Goal: Task Accomplishment & Management: Use online tool/utility

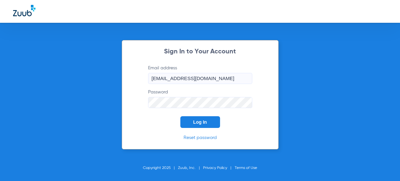
drag, startPoint x: 178, startPoint y: 131, endPoint x: 183, endPoint y: 131, distance: 5.2
click at [178, 131] on div "Sign In to Your Account Email address [EMAIL_ADDRESS][DOMAIN_NAME] Password Log…" at bounding box center [200, 94] width 157 height 109
click at [192, 126] on button "Log In" at bounding box center [200, 122] width 40 height 12
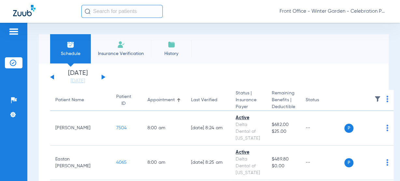
click at [102, 76] on button at bounding box center [103, 76] width 4 height 5
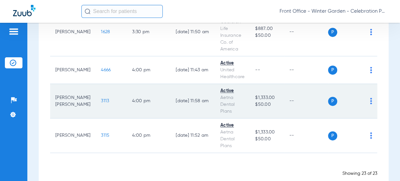
scroll to position [829, 0]
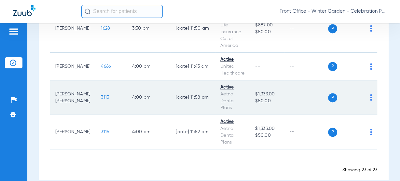
click at [98, 87] on td "3113" at bounding box center [111, 97] width 31 height 34
click at [101, 95] on span "3113" at bounding box center [105, 97] width 8 height 5
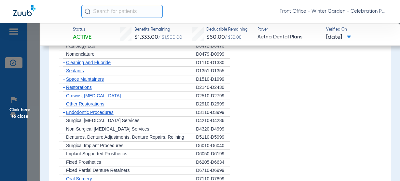
scroll to position [468, 0]
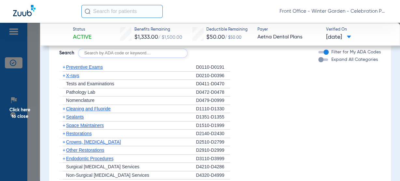
click at [88, 107] on span "Cleaning and Fluoride" at bounding box center [88, 108] width 45 height 5
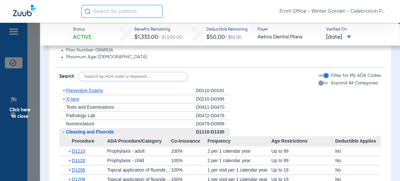
scroll to position [442, 0]
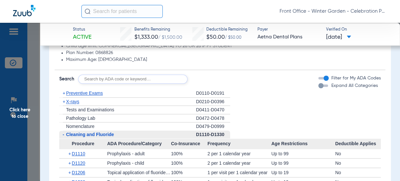
drag, startPoint x: 77, startPoint y: 99, endPoint x: 152, endPoint y: 98, distance: 75.1
click at [77, 99] on span "X-rays" at bounding box center [72, 101] width 13 height 5
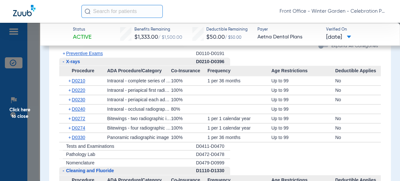
scroll to position [494, 0]
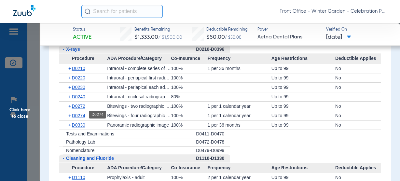
click at [76, 113] on span "D0274" at bounding box center [78, 115] width 13 height 5
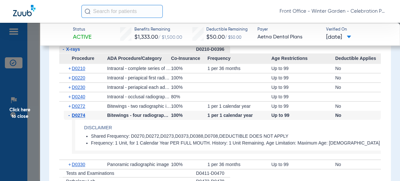
click at [76, 112] on span "D0274" at bounding box center [78, 114] width 13 height 5
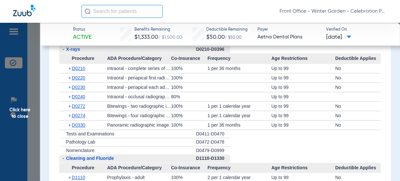
click at [81, 116] on span "D0274" at bounding box center [78, 115] width 13 height 5
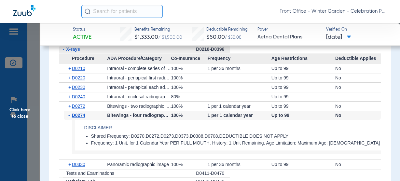
click at [81, 116] on span "D0274" at bounding box center [78, 114] width 13 height 5
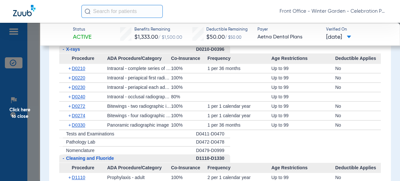
click at [34, 114] on span "Click here to close" at bounding box center [20, 113] width 40 height 181
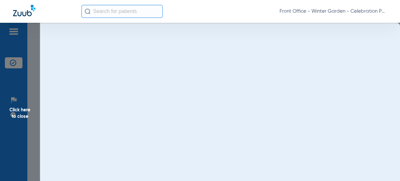
scroll to position [0, 0]
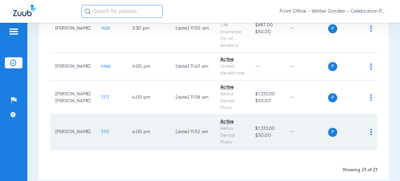
click at [97, 126] on td "3115" at bounding box center [111, 132] width 31 height 34
click at [101, 129] on span "3115" at bounding box center [105, 131] width 8 height 5
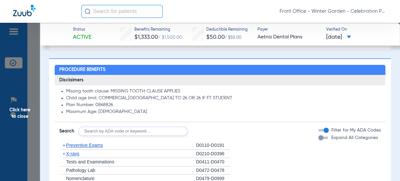
scroll to position [468, 0]
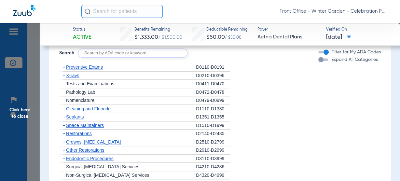
click at [72, 73] on span "X-rays" at bounding box center [72, 75] width 13 height 5
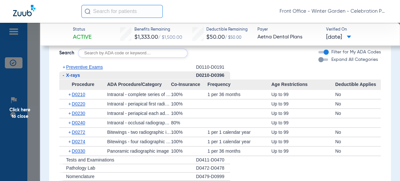
click at [72, 73] on span "X-rays" at bounding box center [73, 74] width 14 height 5
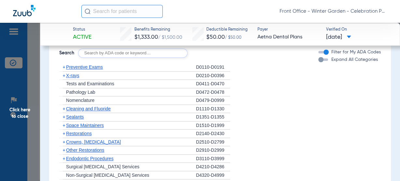
click at [13, 115] on span "Click here to close" at bounding box center [20, 113] width 40 height 181
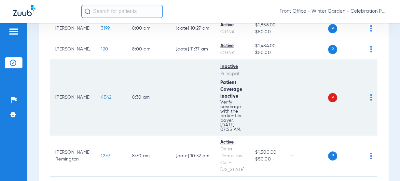
scroll to position [0, 0]
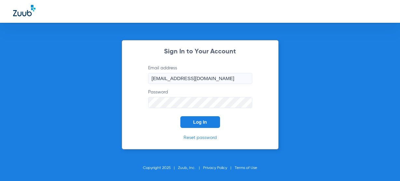
click at [192, 119] on button "Log In" at bounding box center [200, 122] width 40 height 12
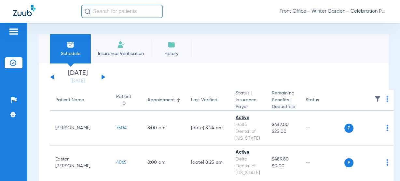
click at [103, 76] on button at bounding box center [103, 76] width 4 height 5
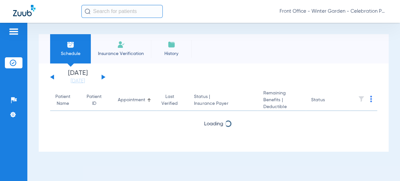
click at [103, 76] on button at bounding box center [103, 76] width 4 height 5
click at [102, 76] on button at bounding box center [103, 76] width 4 height 5
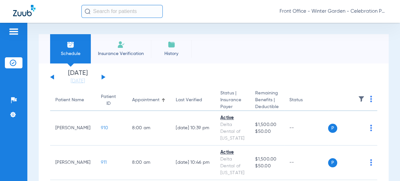
click at [50, 76] on div "Monday 06-09-2025 Tuesday 06-10-2025 Wednesday 06-11-2025 Thursday 06-12-2025 F…" at bounding box center [77, 77] width 55 height 14
click at [52, 76] on button at bounding box center [52, 76] width 4 height 5
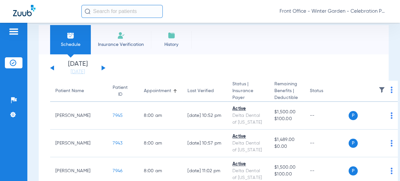
scroll to position [35, 0]
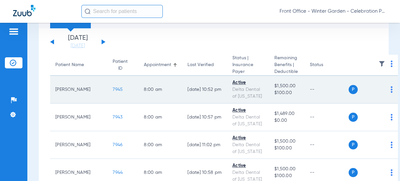
click at [112, 91] on span "7945" at bounding box center [117, 89] width 10 height 5
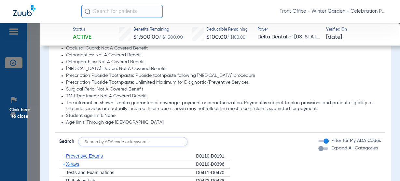
scroll to position [572, 0]
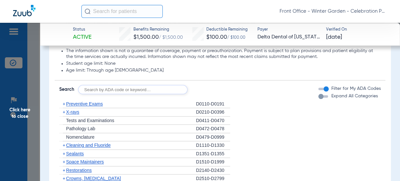
click at [63, 112] on span "+" at bounding box center [64, 111] width 3 height 5
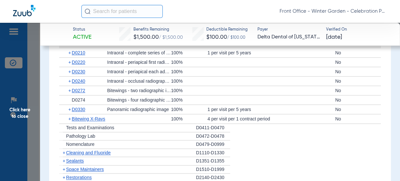
scroll to position [624, 0]
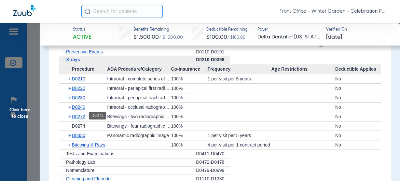
click at [80, 116] on span "D0272" at bounding box center [78, 116] width 13 height 5
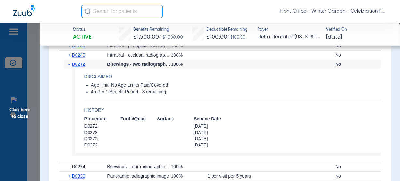
scroll to position [650, 0]
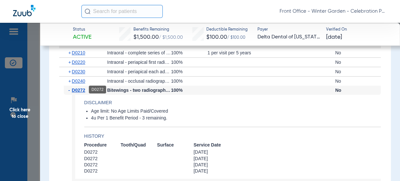
click at [84, 90] on span "D0272" at bounding box center [78, 89] width 13 height 5
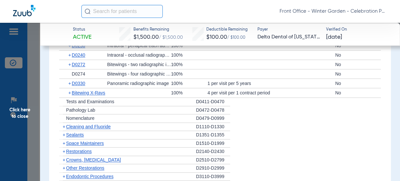
scroll to position [624, 0]
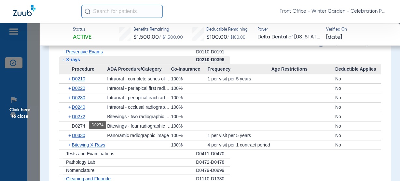
click at [79, 124] on span "D0274" at bounding box center [78, 125] width 13 height 5
click at [82, 116] on span "D0272" at bounding box center [78, 116] width 13 height 5
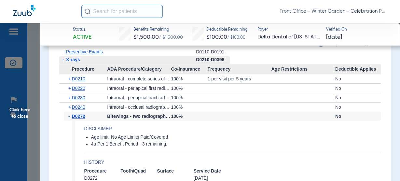
click at [82, 116] on span "D0272" at bounding box center [78, 115] width 13 height 5
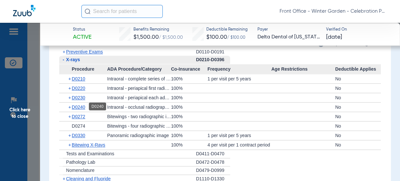
click at [84, 107] on span "D0240" at bounding box center [78, 106] width 13 height 5
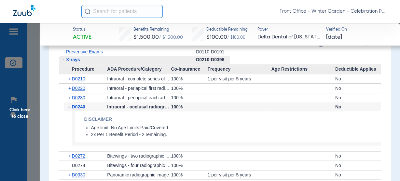
click at [84, 107] on span "D0240" at bounding box center [78, 106] width 13 height 5
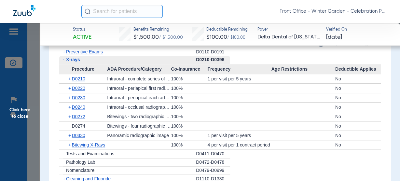
scroll to position [650, 0]
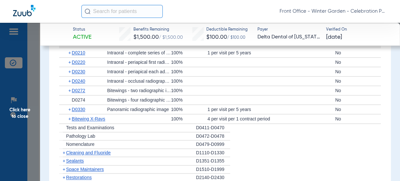
click at [85, 116] on span "Bitewing X-Rays" at bounding box center [88, 118] width 33 height 5
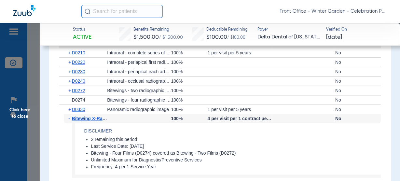
scroll to position [702, 0]
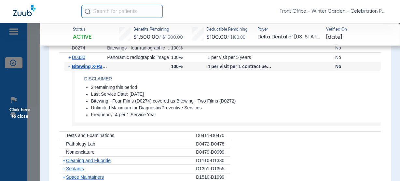
drag, startPoint x: 117, startPoint y: 115, endPoint x: 158, endPoint y: 112, distance: 41.4
click at [158, 112] on li "Frequency: 4 per 1 Service Year" at bounding box center [235, 115] width 289 height 6
drag, startPoint x: 159, startPoint y: 112, endPoint x: 178, endPoint y: 111, distance: 19.2
click at [159, 112] on li "Frequency: 4 per 1 Service Year" at bounding box center [235, 115] width 289 height 6
click at [99, 66] on span "Bitewing X-Rays" at bounding box center [90, 66] width 36 height 5
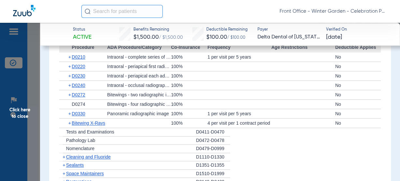
scroll to position [676, 0]
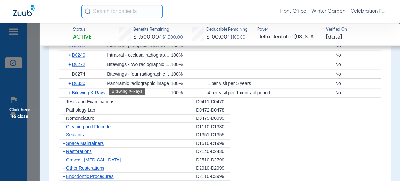
click at [95, 91] on span "Bitewing X-Rays" at bounding box center [88, 92] width 33 height 5
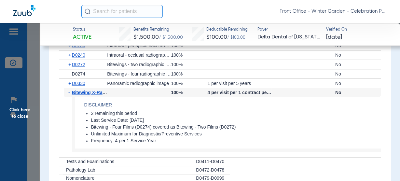
drag, startPoint x: 159, startPoint y: 141, endPoint x: 89, endPoint y: 142, distance: 69.2
click at [89, 142] on ul "2 remaining this period Last Service Date: 02/10/2025 Bitewing - Four Films (D0…" at bounding box center [232, 127] width 296 height 33
click at [89, 146] on app-benefits-detail "Disclaimer 2 remaining this period Last Service Date: 02/10/2025 Bitewing - Fou…" at bounding box center [226, 124] width 308 height 55
click at [34, 117] on span "Click here to close" at bounding box center [20, 113] width 40 height 181
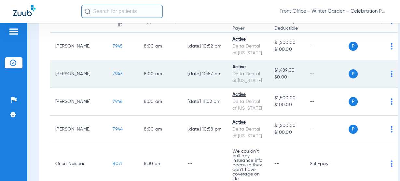
scroll to position [87, 0]
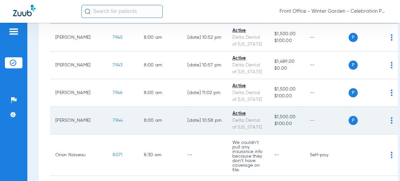
click at [112, 123] on span "7944" at bounding box center [117, 120] width 10 height 5
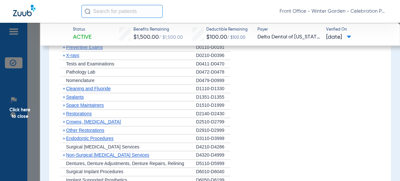
scroll to position [598, 0]
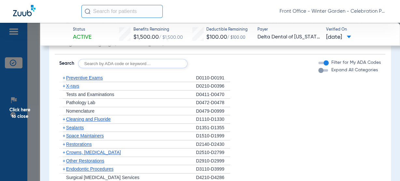
click at [68, 84] on span "X-rays" at bounding box center [72, 85] width 13 height 5
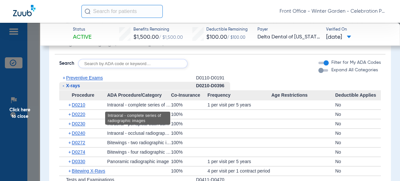
scroll to position [624, 0]
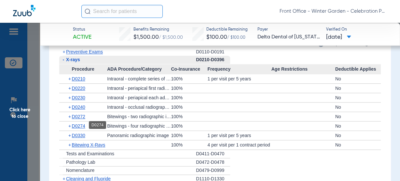
click at [73, 127] on span "D0274" at bounding box center [78, 125] width 13 height 5
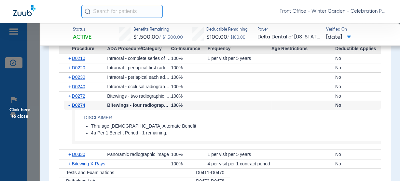
scroll to position [650, 0]
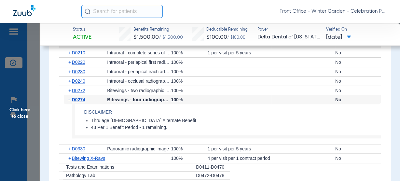
drag, startPoint x: 169, startPoint y: 126, endPoint x: 86, endPoint y: 125, distance: 82.9
click at [86, 125] on ul "Thru age 9 Alternate Benefit 4u Per 1 Benefit Period - 1 remaining." at bounding box center [232, 124] width 296 height 13
click at [81, 100] on span "D0274" at bounding box center [78, 99] width 13 height 5
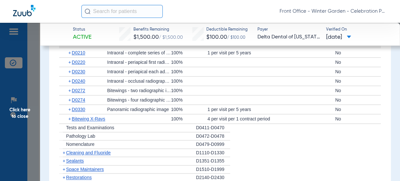
click at [84, 92] on div "+ D0272" at bounding box center [85, 90] width 43 height 9
click at [85, 90] on span "D0272" at bounding box center [78, 90] width 13 height 5
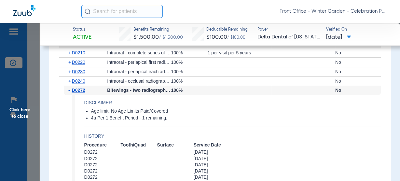
scroll to position [676, 0]
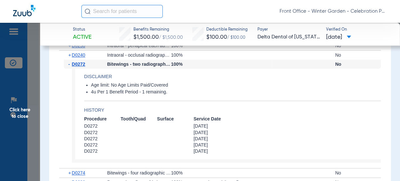
drag, startPoint x: 169, startPoint y: 91, endPoint x: 85, endPoint y: 75, distance: 85.4
click at [85, 75] on app-benefits-detail "Disclaimer Age limit: No Age Limits Paid/Covered 4u Per 1 Benefit Period - 1 re…" at bounding box center [226, 116] width 308 height 94
click at [115, 104] on app-benefits-detail "Disclaimer Age limit: No Age Limits Paid/Covered 4u Per 1 Benefit Period - 1 re…" at bounding box center [226, 116] width 308 height 94
drag, startPoint x: 216, startPoint y: 152, endPoint x: 191, endPoint y: 133, distance: 31.3
click at [191, 133] on app-history "Procedure Tooth/Quad Surface Service Date D0272 2/10/2025 D0272 8/06/2024 D0272…" at bounding box center [232, 135] width 296 height 39
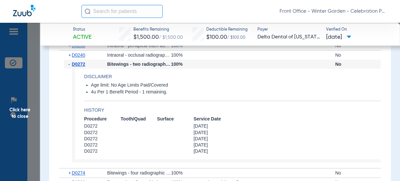
click at [224, 136] on span "3/20/2023" at bounding box center [211, 139] width 36 height 6
click at [80, 66] on span "D0272" at bounding box center [78, 63] width 13 height 5
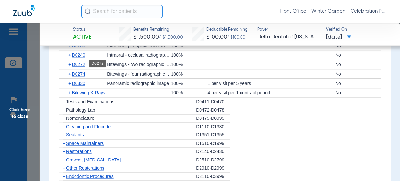
click at [80, 66] on span "D0272" at bounding box center [78, 64] width 13 height 5
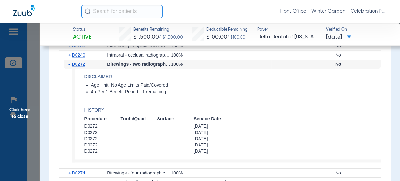
click at [80, 66] on span "D0272" at bounding box center [78, 63] width 13 height 5
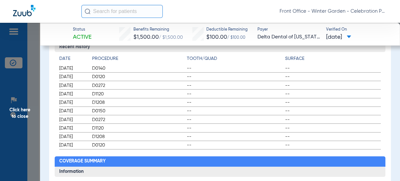
scroll to position [260, 0]
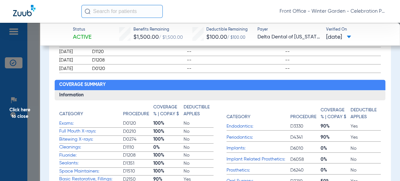
click at [20, 105] on span "Click here to close" at bounding box center [20, 113] width 40 height 181
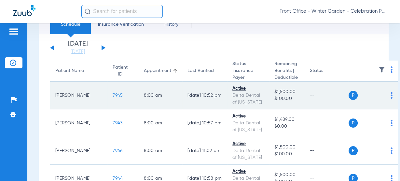
scroll to position [0, 0]
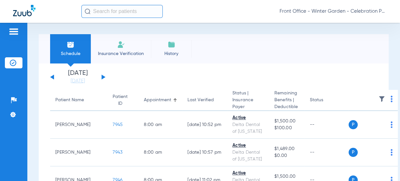
click at [136, 7] on input "text" at bounding box center [121, 11] width 81 height 13
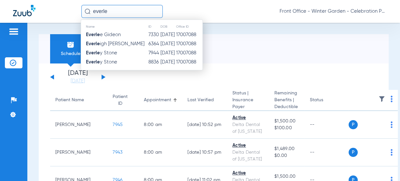
type input "everle"
click at [225, 45] on div "Schedule Insurance Verification History Last Appt. Sync Time: Today - 02:28 PM" at bounding box center [213, 48] width 349 height 29
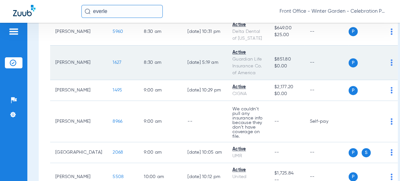
scroll to position [312, 0]
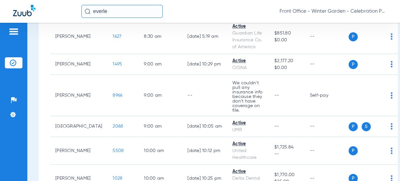
click at [112, 8] on span "5960" at bounding box center [117, 5] width 10 height 5
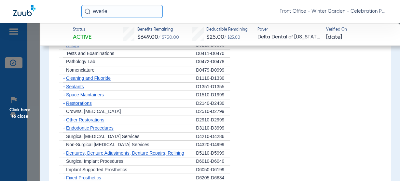
scroll to position [598, 0]
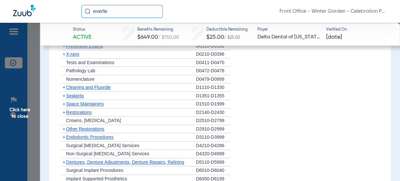
click at [80, 48] on span "Preventive Exams" at bounding box center [84, 45] width 37 height 5
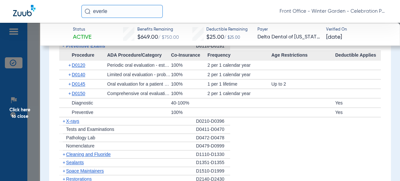
click at [78, 48] on span "Preventive Exams" at bounding box center [85, 45] width 39 height 5
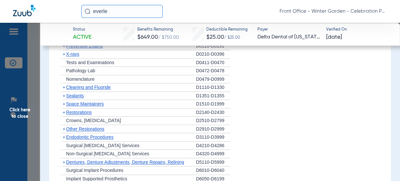
click at [71, 57] on span "X-rays" at bounding box center [72, 53] width 13 height 5
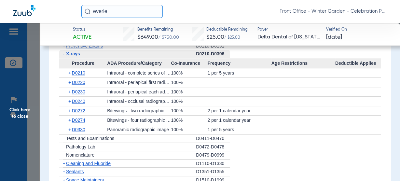
click at [71, 56] on span "X-rays" at bounding box center [73, 53] width 14 height 5
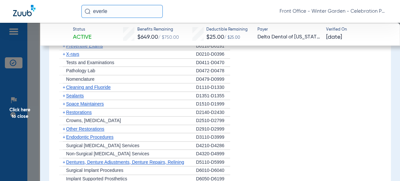
click at [84, 90] on span "Cleaning and Fluoride" at bounding box center [88, 87] width 45 height 5
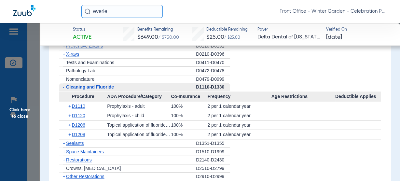
click at [85, 89] on span "Cleaning and Fluoride" at bounding box center [90, 86] width 48 height 5
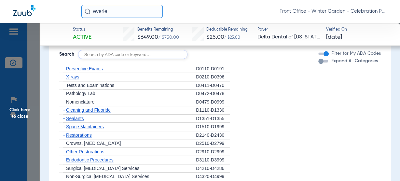
scroll to position [572, 0]
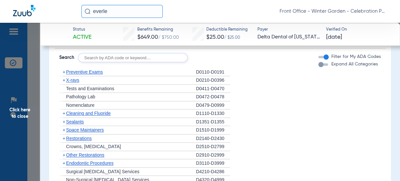
click at [75, 83] on span "X-rays" at bounding box center [72, 79] width 13 height 5
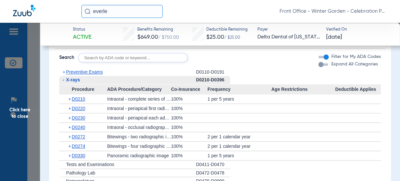
click at [74, 82] on span "X-rays" at bounding box center [73, 79] width 14 height 5
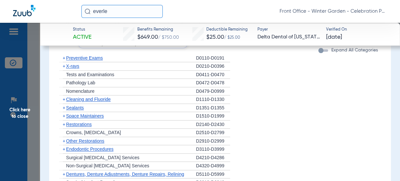
scroll to position [598, 0]
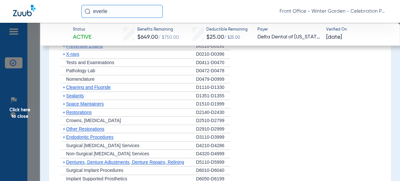
click at [77, 98] on span "Sealants" at bounding box center [75, 95] width 18 height 5
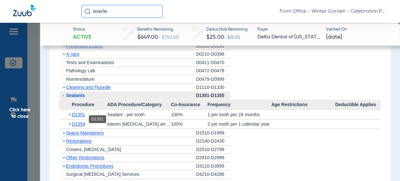
click at [72, 117] on span "D1351" at bounding box center [78, 114] width 13 height 5
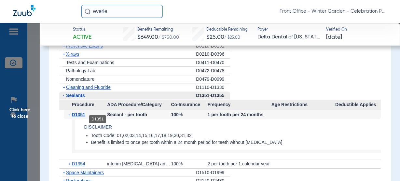
click at [72, 117] on span "D1351" at bounding box center [78, 114] width 13 height 5
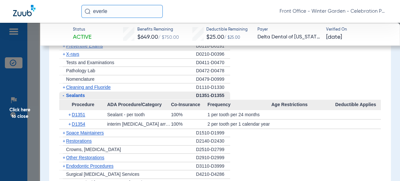
click at [65, 99] on span "-" at bounding box center [62, 95] width 7 height 8
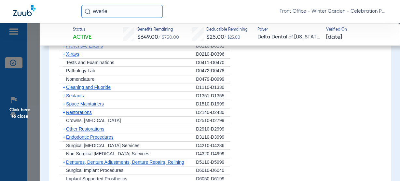
click at [28, 84] on span "Click here to close" at bounding box center [20, 113] width 40 height 181
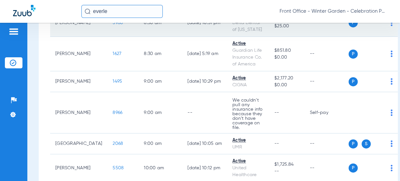
scroll to position [286, 0]
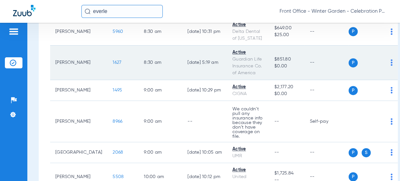
click at [112, 65] on span "1627" at bounding box center [116, 62] width 9 height 5
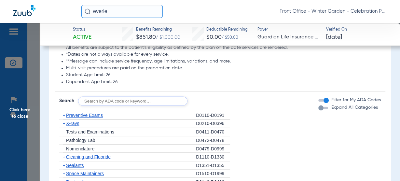
scroll to position [910, 0]
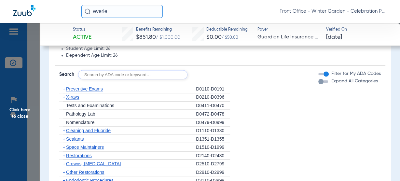
click at [72, 86] on span "Preventive Exams" at bounding box center [84, 88] width 37 height 5
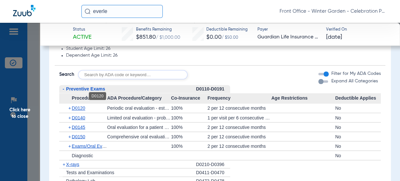
click at [80, 105] on span "D0120" at bounding box center [78, 107] width 13 height 5
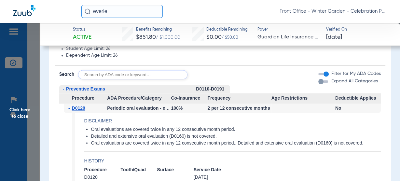
click at [80, 105] on span "D0120" at bounding box center [78, 107] width 13 height 5
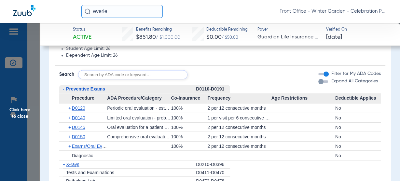
drag, startPoint x: 74, startPoint y: 152, endPoint x: 83, endPoint y: 144, distance: 12.4
click at [74, 161] on span "X-rays" at bounding box center [72, 163] width 13 height 5
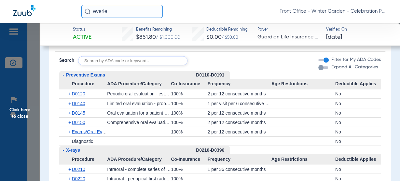
scroll to position [936, 0]
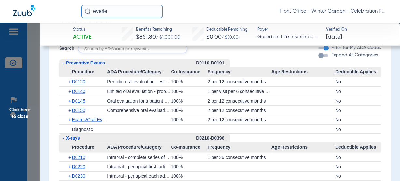
click at [94, 117] on span "Exams/Oral Evaluations" at bounding box center [96, 119] width 48 height 5
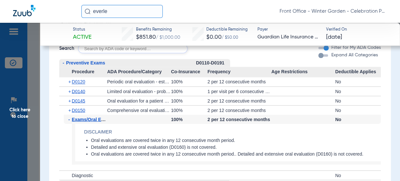
click at [94, 116] on span "Exams/Oral Evaluations" at bounding box center [98, 118] width 52 height 5
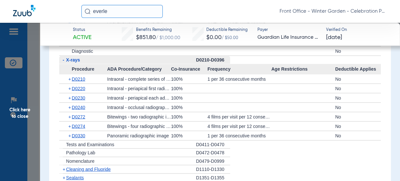
scroll to position [1066, 0]
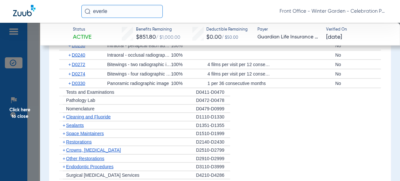
click at [101, 114] on span "Cleaning and Fluoride" at bounding box center [88, 116] width 45 height 5
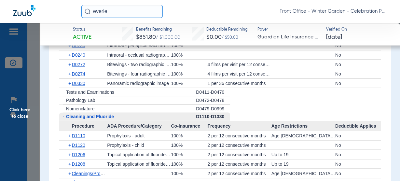
scroll to position [1092, 0]
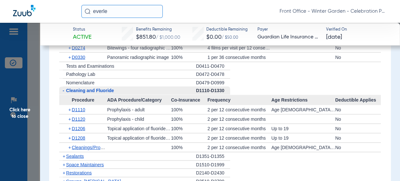
click at [72, 152] on div "+ Sealants" at bounding box center [127, 156] width 137 height 8
click at [72, 153] on span "Sealants" at bounding box center [75, 155] width 18 height 5
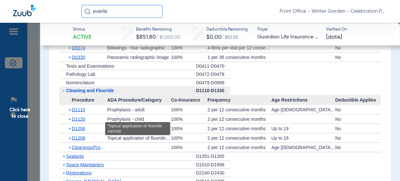
scroll to position [1118, 0]
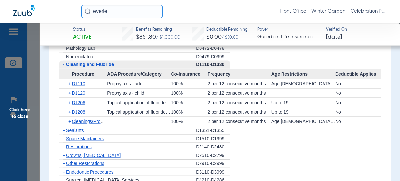
click at [77, 127] on span "Sealants" at bounding box center [75, 129] width 18 height 5
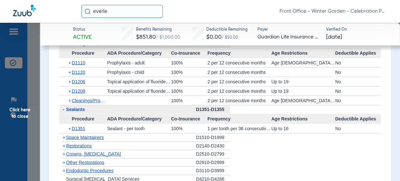
scroll to position [1144, 0]
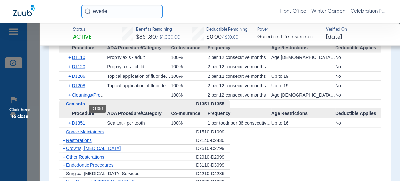
click at [84, 120] on span "D1351" at bounding box center [78, 122] width 13 height 5
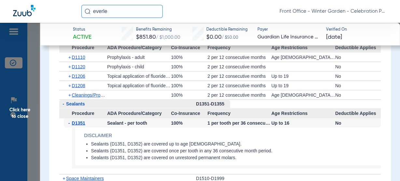
click at [84, 120] on span "D1351" at bounding box center [78, 122] width 13 height 5
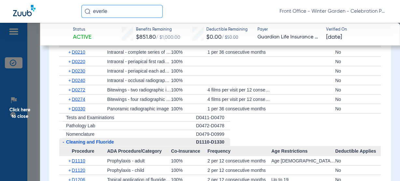
scroll to position [1040, 0]
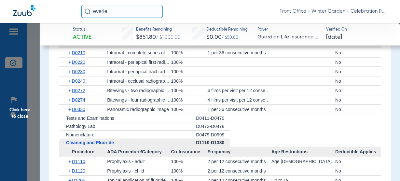
drag, startPoint x: 26, startPoint y: 117, endPoint x: 146, endPoint y: 122, distance: 119.4
click at [26, 117] on span "Click here to close" at bounding box center [20, 113] width 40 height 181
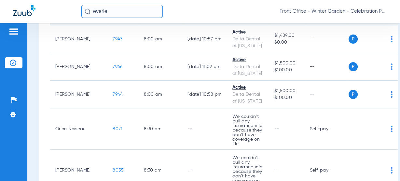
scroll to position [0, 0]
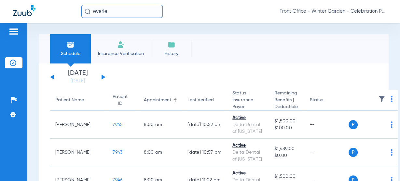
click at [130, 55] on span "Insurance Verification" at bounding box center [121, 53] width 50 height 7
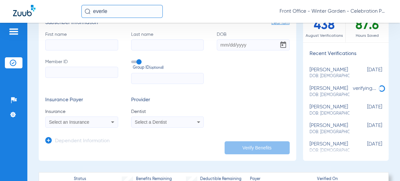
scroll to position [78, 0]
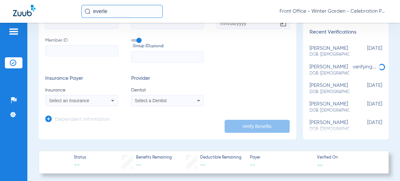
click at [74, 118] on h3 "Dependent Information" at bounding box center [82, 119] width 55 height 7
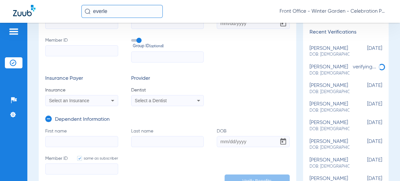
click at [58, 141] on input "First name" at bounding box center [81, 141] width 73 height 11
paste input "Carter"
type input "Carter"
click at [168, 140] on input "Last name" at bounding box center [167, 141] width 73 height 11
paste input "Wagner"
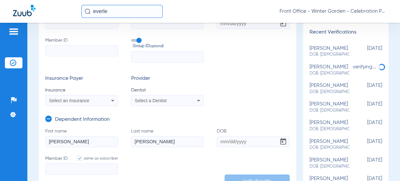
type input "Wagner"
drag, startPoint x: 252, startPoint y: 140, endPoint x: 231, endPoint y: 141, distance: 20.8
click at [252, 140] on input "DOB" at bounding box center [252, 141] width 73 height 11
paste input "08/27/2022"
type input "08/27/2022"
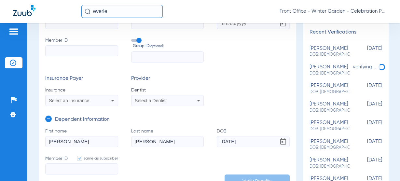
click at [90, 171] on input "Member ID same as subscriber" at bounding box center [81, 168] width 73 height 11
paste input "125365810201"
type input "125365810201"
click at [98, 53] on input "Member ID" at bounding box center [81, 50] width 73 height 11
paste input "125365810201"
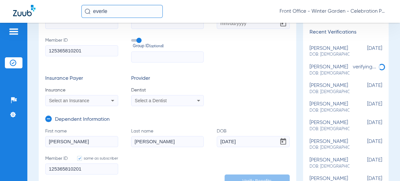
type input "125365810201"
click at [103, 106] on app-dependent-form "Dependent Information First name Carter Last name Wagner DOB 08/27/2022 Member …" at bounding box center [167, 144] width 244 height 76
click at [103, 101] on div "Select an Insurance" at bounding box center [82, 101] width 72 height 8
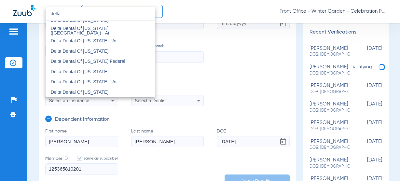
scroll to position [182, 0]
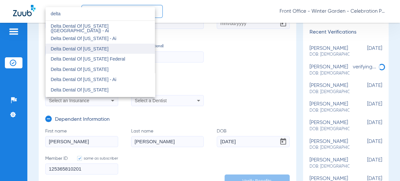
type input "delta"
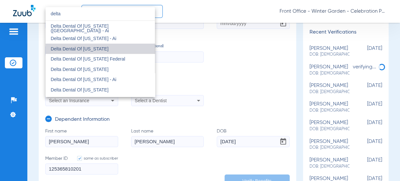
click at [130, 50] on mat-option "Delta Dental Of California" at bounding box center [100, 49] width 109 height 10
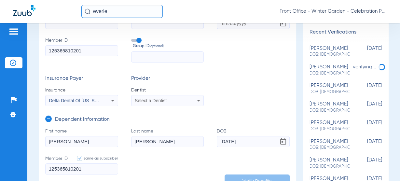
click at [138, 98] on span "Select a Dentist" at bounding box center [151, 100] width 32 height 5
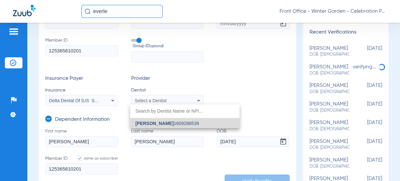
click at [169, 122] on span "Andrew Gooch 1609288539" at bounding box center [166, 123] width 63 height 5
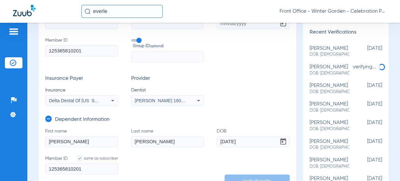
scroll to position [52, 0]
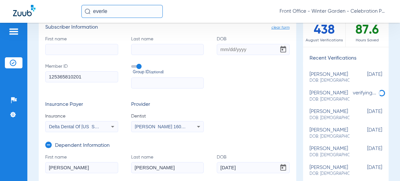
click at [169, 90] on form "First name Last name DOB Member ID 125365810201 Group ID (optional) Insurance P…" at bounding box center [167, 84] width 244 height 96
click at [172, 85] on input "text" at bounding box center [167, 82] width 73 height 11
paste input "03000-03101"
type input "03000-03101"
drag, startPoint x: 109, startPoint y: 48, endPoint x: 106, endPoint y: 49, distance: 3.5
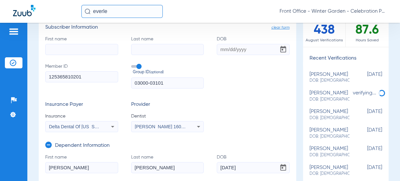
click at [109, 48] on input "First name" at bounding box center [81, 49] width 73 height 11
paste input "Grace"
type input "Grace"
click at [221, 53] on input "DOB" at bounding box center [252, 49] width 73 height 11
paste input "07/31/1990"
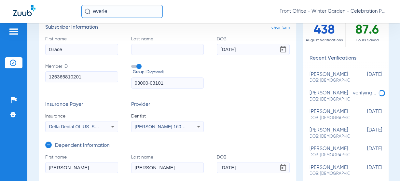
type input "07/31/1990"
drag, startPoint x: 159, startPoint y: 171, endPoint x: 98, endPoint y: 170, distance: 60.5
click at [100, 170] on form "First name Carter Last name Wagner DOB 08/27/2022 Member ID same as subscriber …" at bounding box center [167, 181] width 244 height 55
click at [184, 51] on input "Last name" at bounding box center [167, 49] width 73 height 11
paste input "Wagner"
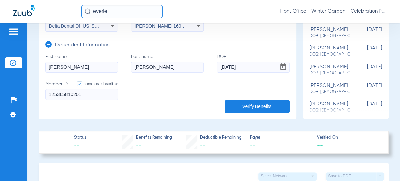
scroll to position [156, 0]
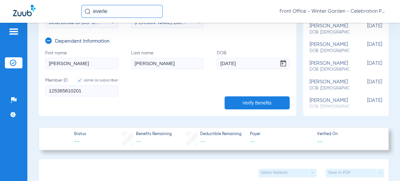
click at [241, 96] on button "Verify Benefits" at bounding box center [256, 102] width 65 height 13
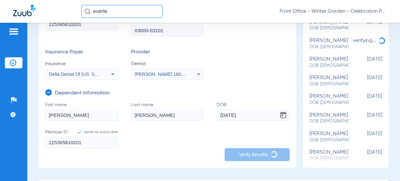
scroll to position [104, 0]
type input "Wagner"
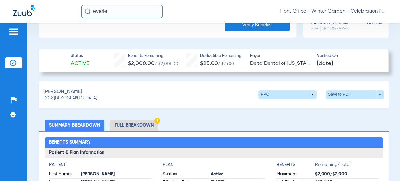
scroll to position [208, 0]
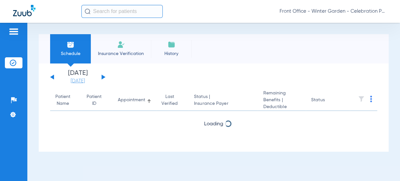
click at [85, 77] on li "[DATE] [DATE]" at bounding box center [77, 77] width 39 height 14
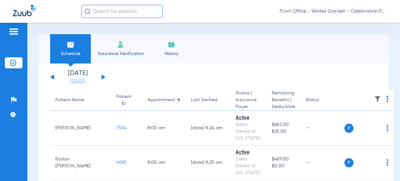
click at [85, 79] on link "[DATE]" at bounding box center [77, 81] width 39 height 7
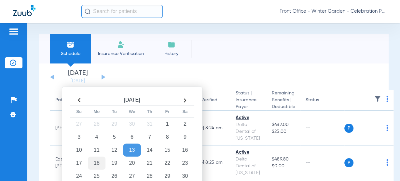
click at [92, 158] on td "18" at bounding box center [97, 162] width 18 height 13
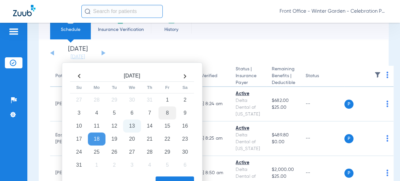
scroll to position [52, 0]
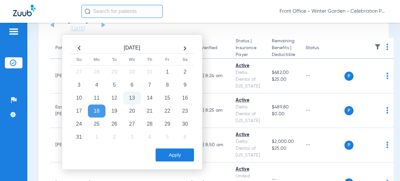
click at [170, 156] on button "Apply" at bounding box center [174, 154] width 38 height 13
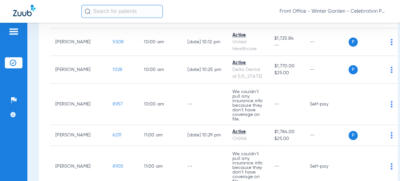
scroll to position [416, 0]
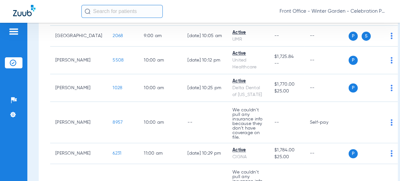
click at [112, 62] on span "5508" at bounding box center [117, 60] width 11 height 5
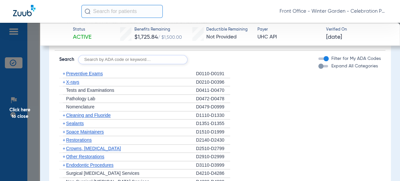
scroll to position [598, 0]
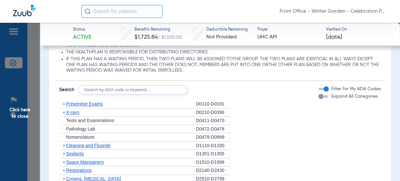
click at [80, 102] on span "Preventive Exams" at bounding box center [84, 103] width 37 height 5
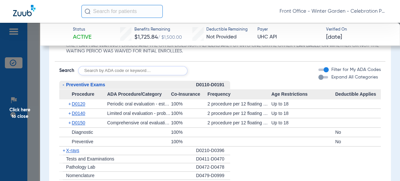
scroll to position [624, 0]
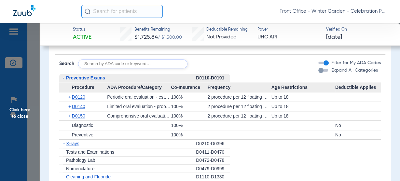
click at [99, 75] on span "Preventive Exams" at bounding box center [85, 77] width 39 height 5
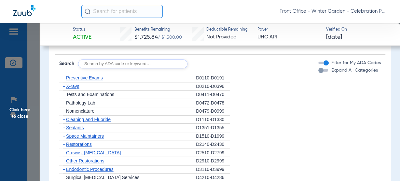
click at [77, 85] on span "X-rays" at bounding box center [72, 86] width 13 height 5
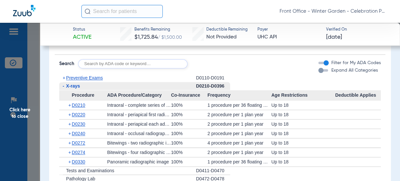
scroll to position [702, 0]
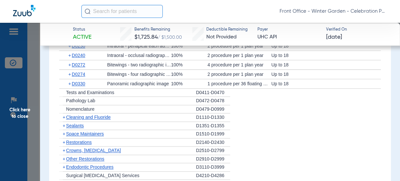
click at [75, 123] on span "Sealants" at bounding box center [75, 125] width 18 height 5
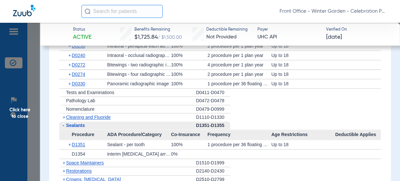
click at [105, 114] on span "Cleaning and Fluoride" at bounding box center [88, 116] width 45 height 5
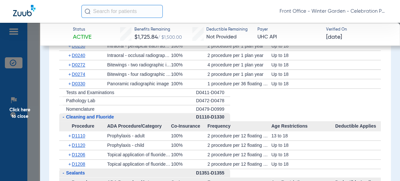
click at [105, 115] on span "Cleaning and Fluoride" at bounding box center [90, 116] width 48 height 5
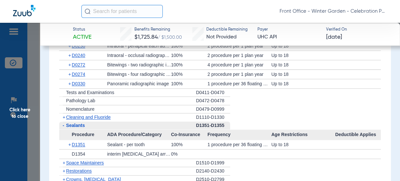
click at [109, 116] on span "Cleaning and Fluoride" at bounding box center [88, 116] width 45 height 5
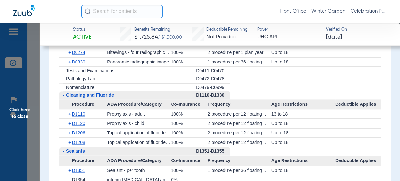
scroll to position [728, 0]
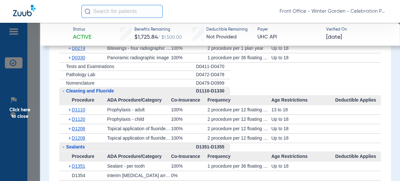
click at [89, 88] on span "Cleaning and Fluoride" at bounding box center [90, 90] width 48 height 5
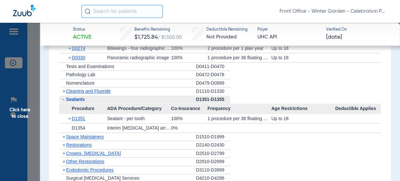
drag, startPoint x: 75, startPoint y: 96, endPoint x: 11, endPoint y: 94, distance: 63.8
click at [75, 97] on span "Sealants" at bounding box center [75, 99] width 19 height 5
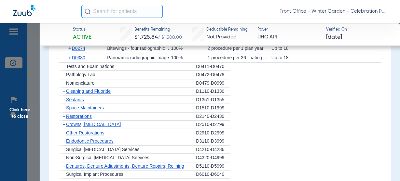
click at [92, 90] on span "Cleaning and Fluoride" at bounding box center [88, 90] width 45 height 5
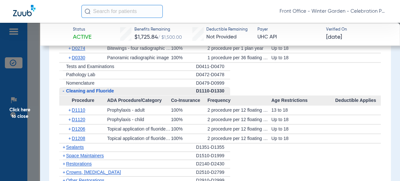
click at [92, 90] on span "Cleaning and Fluoride" at bounding box center [90, 90] width 48 height 5
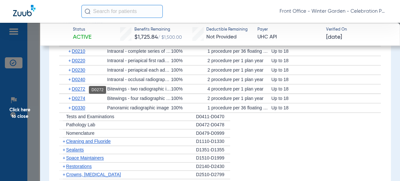
scroll to position [676, 0]
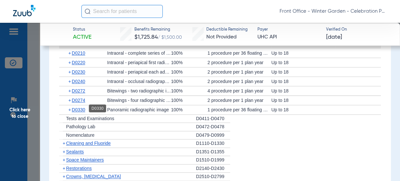
click at [72, 108] on span "D0330" at bounding box center [78, 109] width 13 height 5
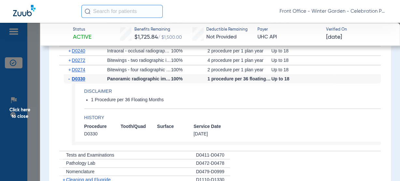
scroll to position [702, 0]
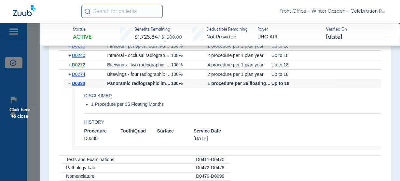
click at [11, 114] on span "Click here to close" at bounding box center [20, 113] width 40 height 181
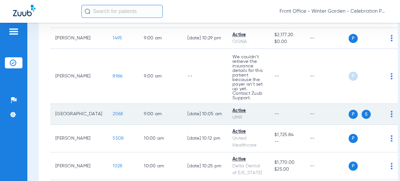
scroll to position [364, 0]
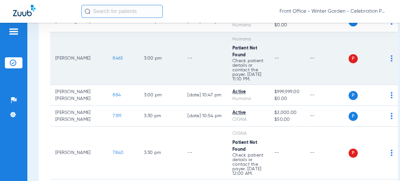
scroll to position [754, 0]
